Goal: Find specific page/section: Find specific page/section

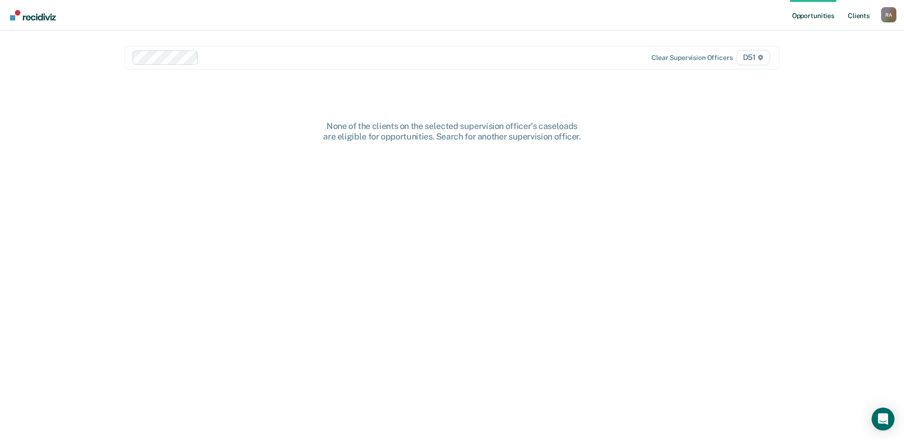
click at [859, 18] on link "Client s" at bounding box center [858, 15] width 26 height 30
